Goal: Transaction & Acquisition: Purchase product/service

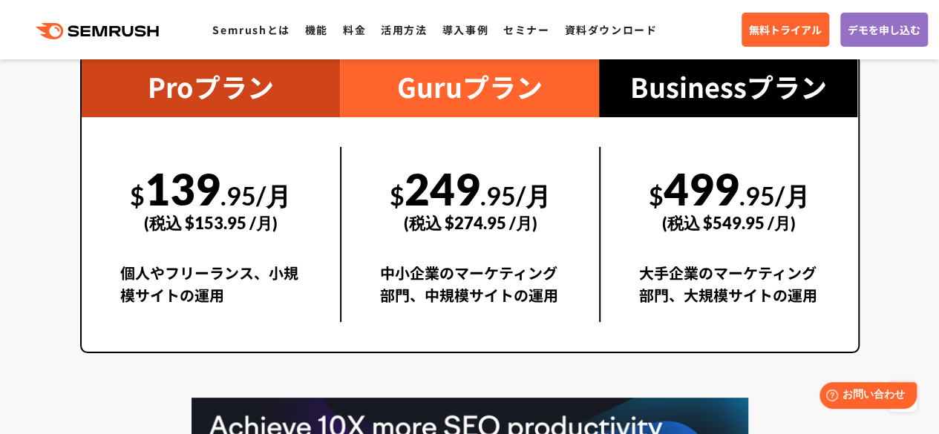
scroll to position [2746, 0]
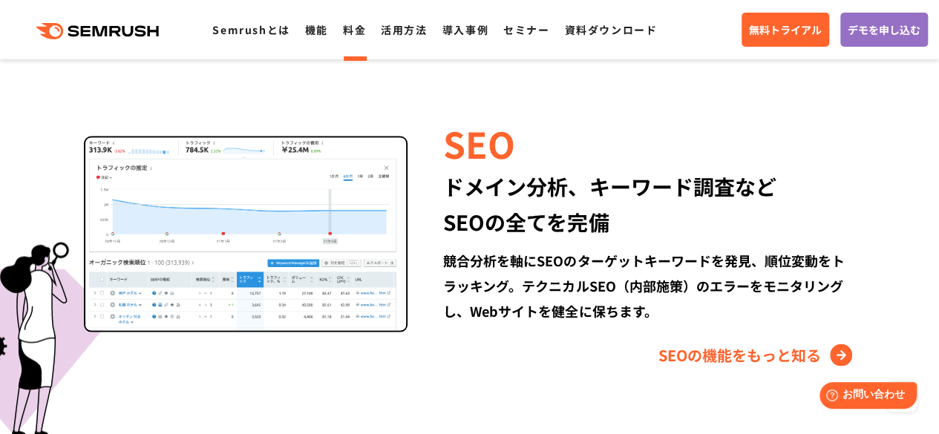
click at [358, 27] on link "料金" at bounding box center [354, 29] width 23 height 15
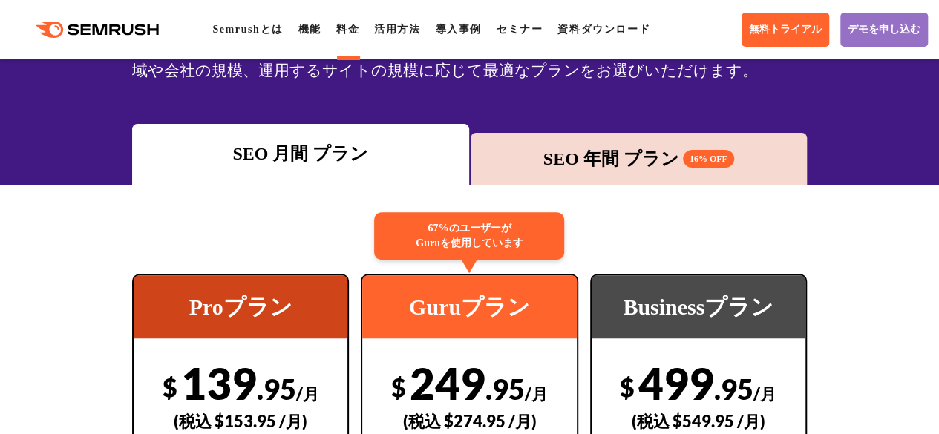
scroll to position [148, 0]
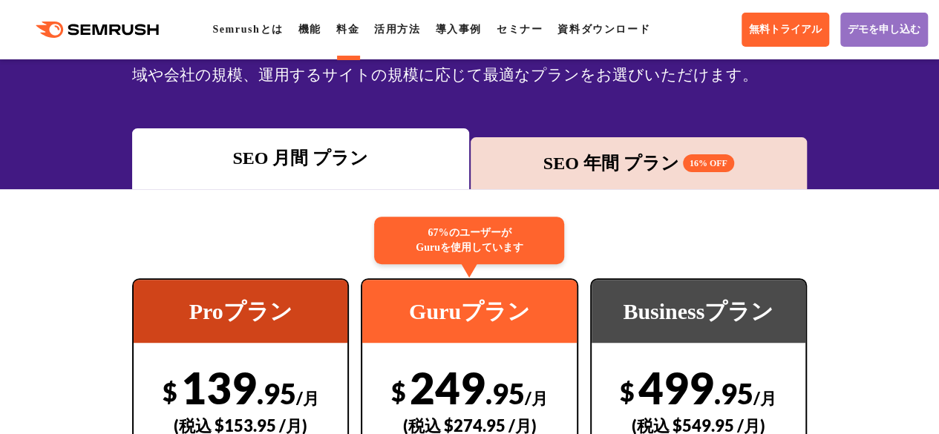
click at [606, 157] on div "SEO 年間 プラン 16% OFF" at bounding box center [638, 163] width 321 height 27
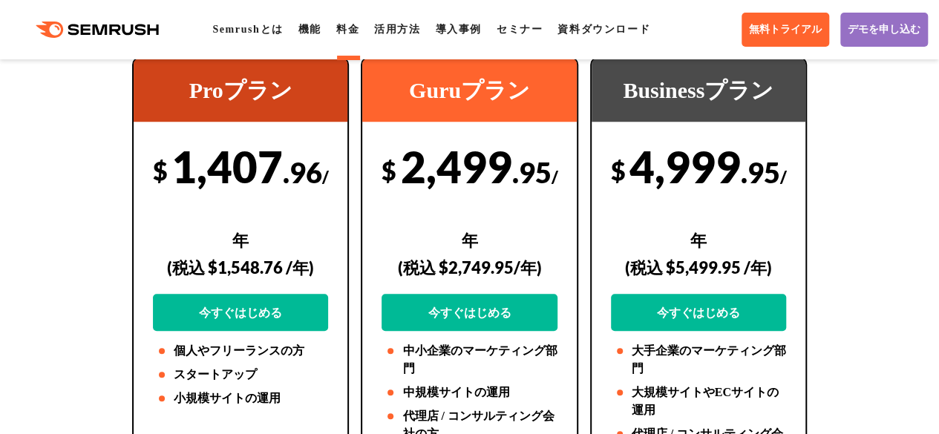
scroll to position [371, 0]
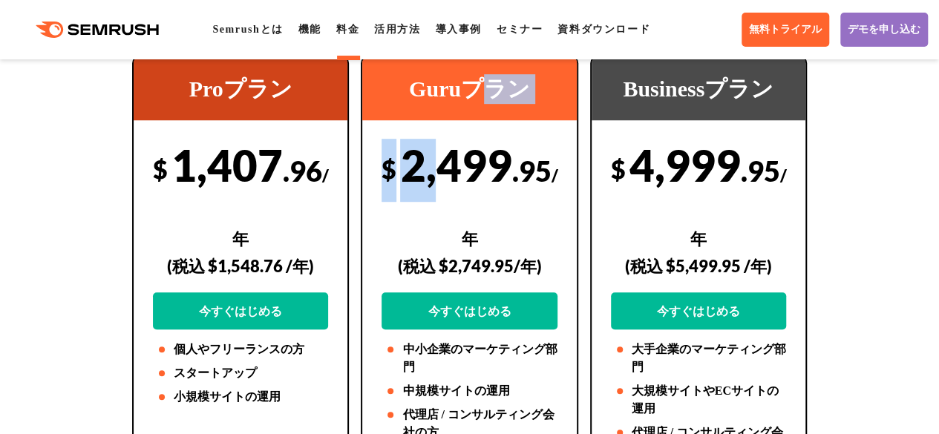
drag, startPoint x: 445, startPoint y: 128, endPoint x: 444, endPoint y: 145, distance: 16.4
click at [450, 142] on div "67%のユーザーが Guruを使用しています Guruプラン $ 2,499 .95 /年 (税込 $2,749.95/年) 今すぐはじめる 中小企業のマーケ…" at bounding box center [469, 269] width 217 height 427
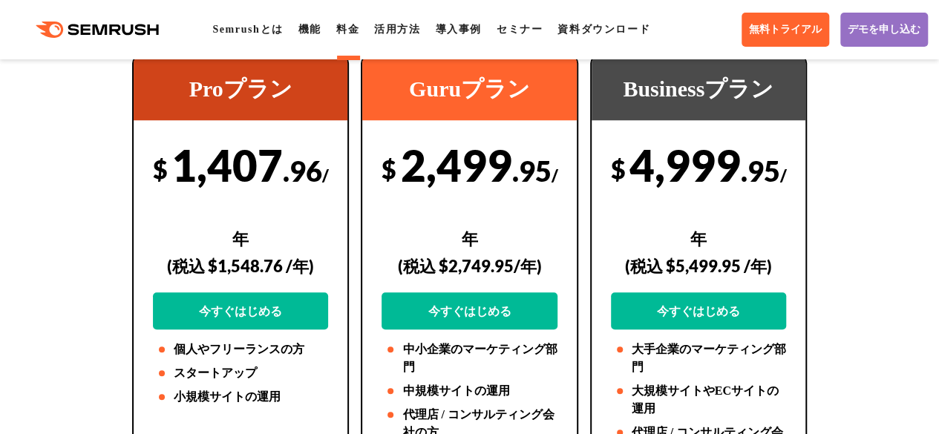
click at [488, 214] on div "$ 2,499 .95 /年 (税込 $2,749.95/年) 今すぐはじめる" at bounding box center [468, 234] width 175 height 191
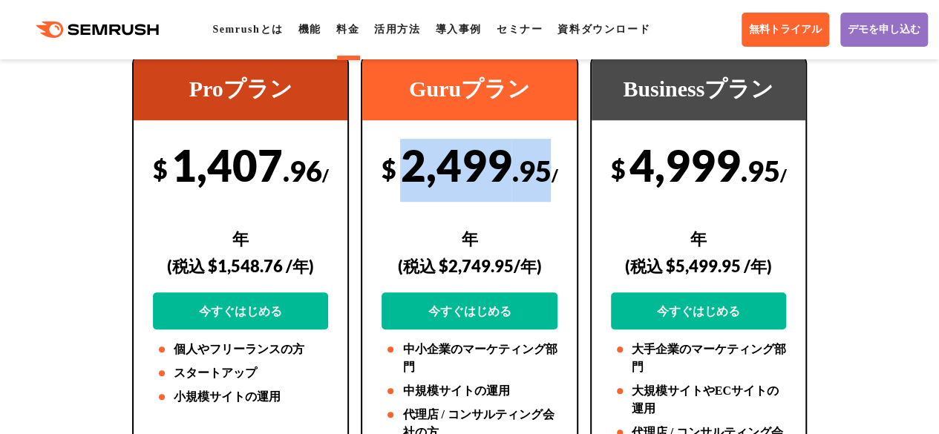
drag, startPoint x: 553, startPoint y: 171, endPoint x: 406, endPoint y: 158, distance: 147.5
click at [406, 158] on div "$ 2,499 .95 /年 (税込 $2,749.95/年) 今すぐはじめる" at bounding box center [468, 234] width 175 height 191
copy div "2,499 .95"
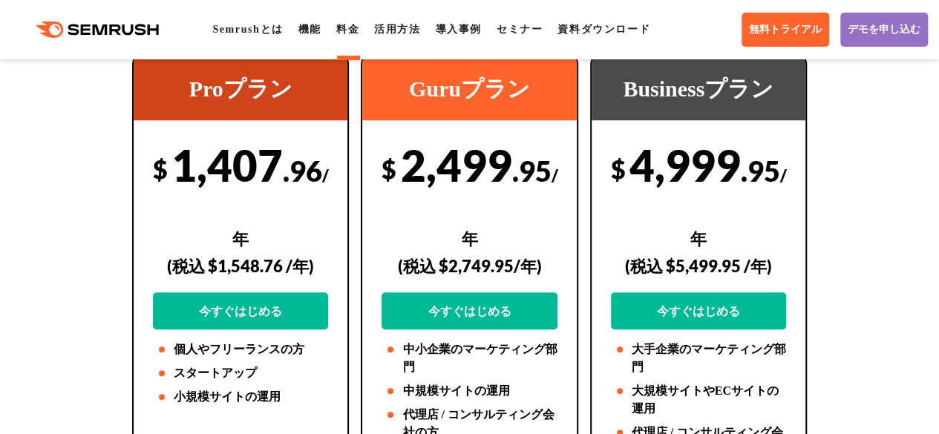
click at [496, 214] on div "$ 2,499 .95 /年 (税込 $2,749.95/年) 今すぐはじめる" at bounding box center [468, 234] width 175 height 191
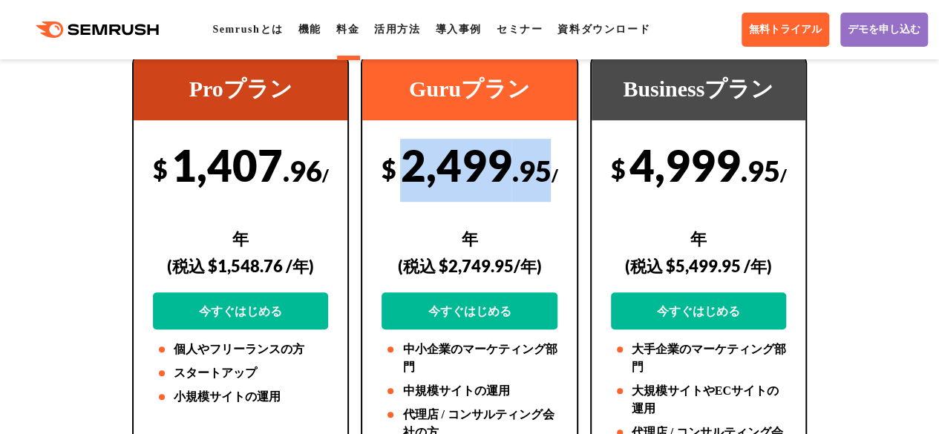
drag, startPoint x: 406, startPoint y: 167, endPoint x: 546, endPoint y: 162, distance: 140.4
click at [546, 162] on div "$ 2,499 .95 /年 (税込 $2,749.95/年) 今すぐはじめる" at bounding box center [468, 234] width 175 height 191
copy div "2,499 .95"
